Goal: Information Seeking & Learning: Compare options

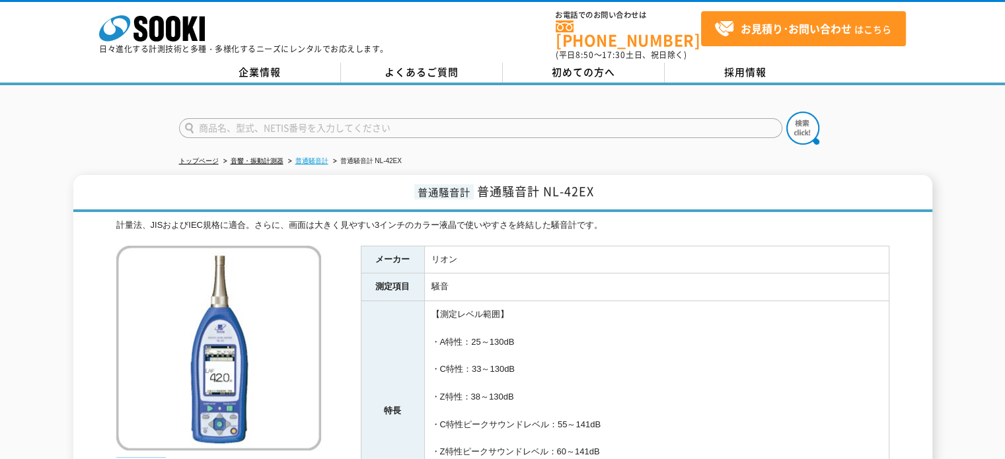
click at [303, 157] on link "普通騒音計" at bounding box center [311, 160] width 33 height 7
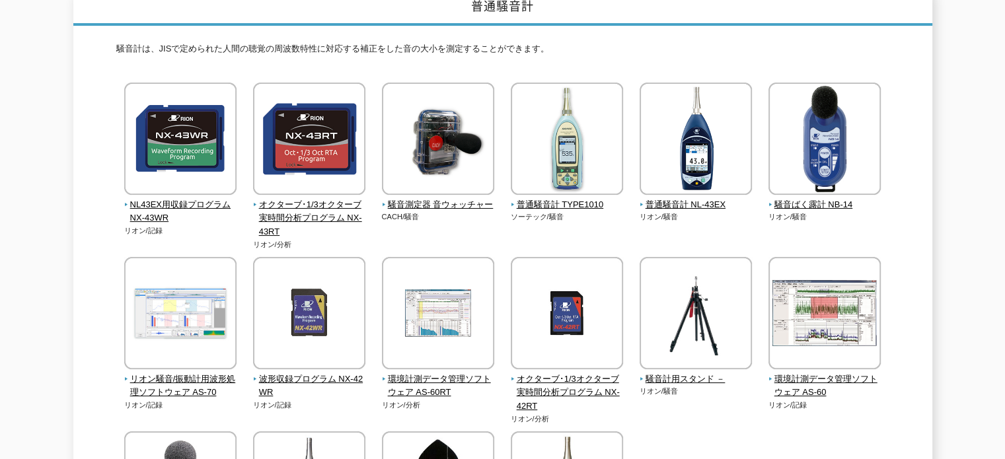
scroll to position [198, 0]
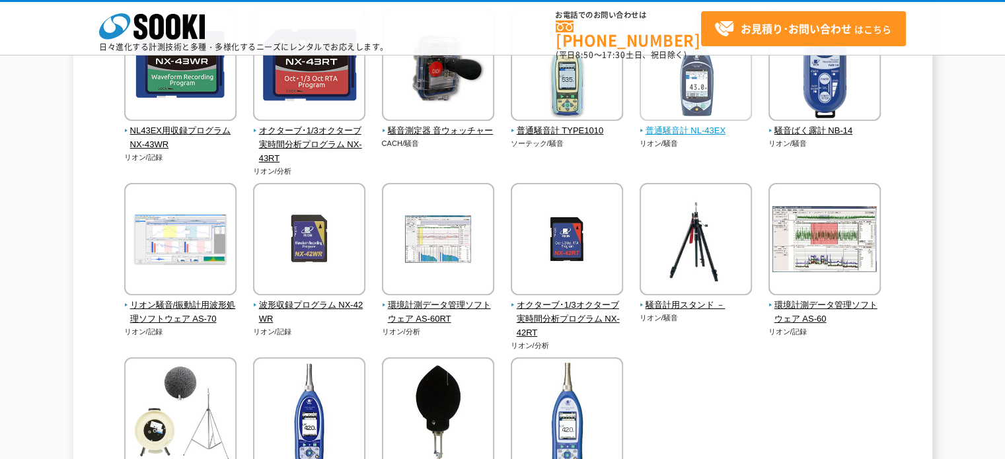
click at [677, 129] on span "普通騒音計 NL-43EX" at bounding box center [696, 131] width 113 height 14
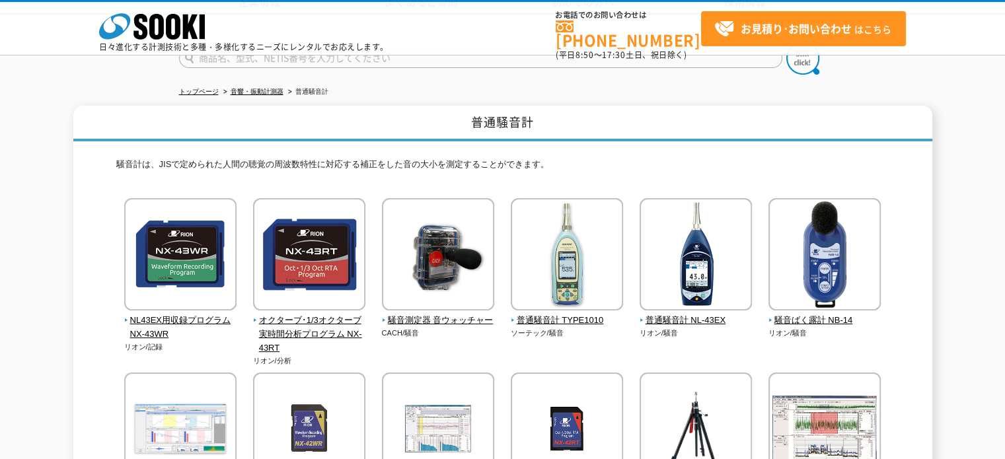
scroll to position [0, 0]
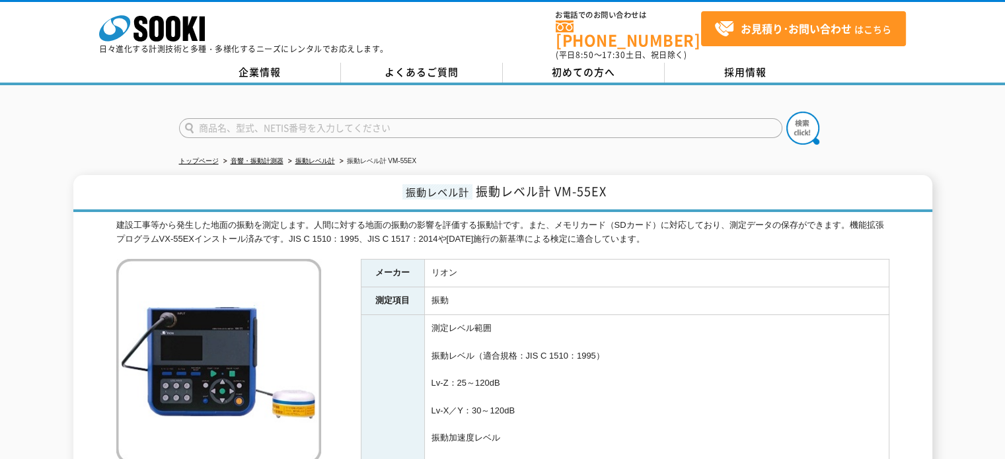
click at [317, 155] on li "振動レベル計" at bounding box center [310, 162] width 50 height 14
click at [320, 157] on link "振動レベル計" at bounding box center [315, 160] width 40 height 7
